Goal: Transaction & Acquisition: Purchase product/service

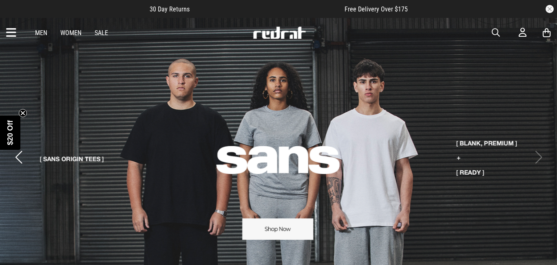
click at [12, 33] on icon at bounding box center [11, 32] width 10 height 13
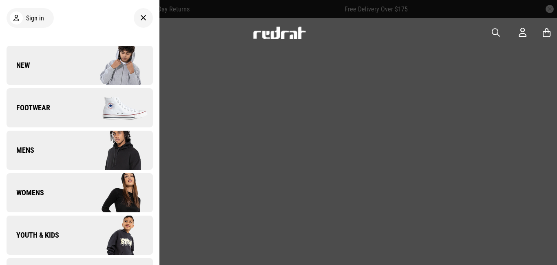
click at [20, 65] on span "New" at bounding box center [18, 65] width 23 height 10
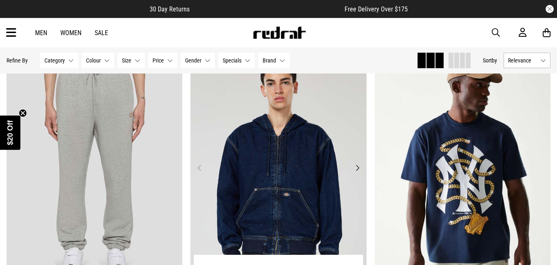
scroll to position [94, 0]
click at [356, 168] on button "Next" at bounding box center [357, 168] width 10 height 10
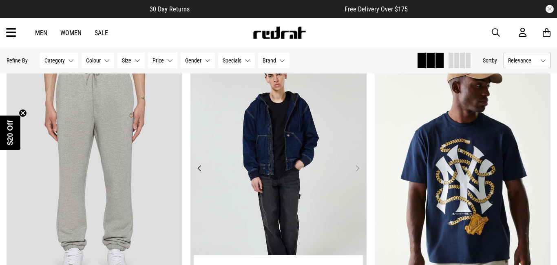
click at [356, 168] on button "Next" at bounding box center [357, 168] width 10 height 10
click at [197, 167] on button "Previous" at bounding box center [200, 168] width 10 height 10
